Goal: Find specific page/section: Find specific page/section

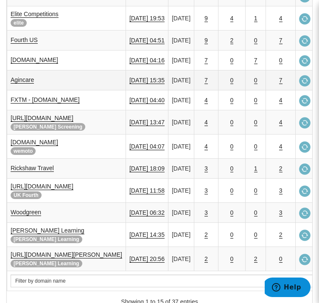
scroll to position [297, 0]
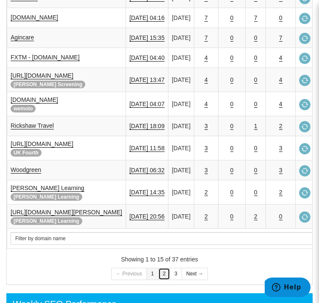
click at [170, 267] on link "2" at bounding box center [164, 273] width 12 height 12
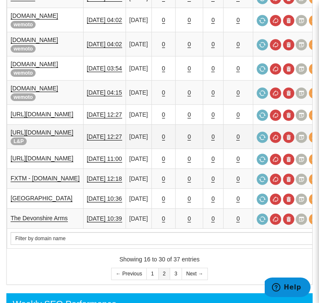
scroll to position [127, 0]
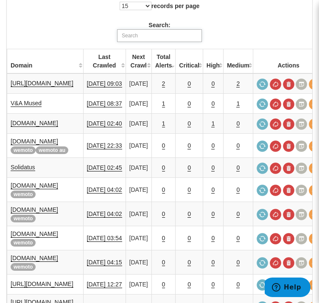
click at [202, 29] on input "Search:" at bounding box center [159, 35] width 85 height 13
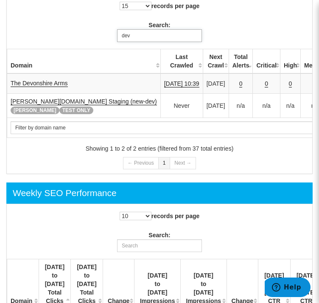
drag, startPoint x: 241, startPoint y: 16, endPoint x: 211, endPoint y: 17, distance: 30.1
click at [211, 17] on div "15 25 50 All records per page Search: dev" at bounding box center [159, 21] width 318 height 54
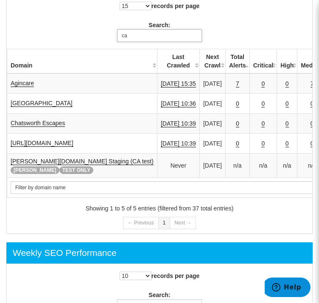
type input "c"
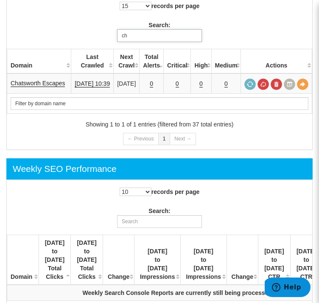
type input "c"
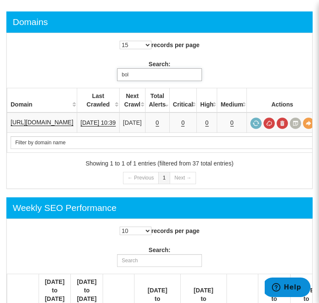
scroll to position [42, 0]
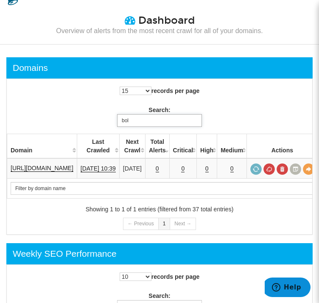
type input "bol"
